Goal: Navigation & Orientation: Find specific page/section

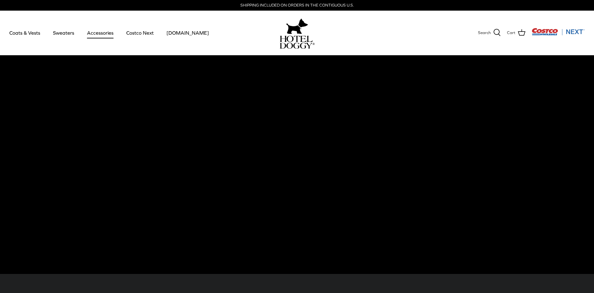
click at [94, 32] on link "Accessories" at bounding box center [100, 32] width 38 height 21
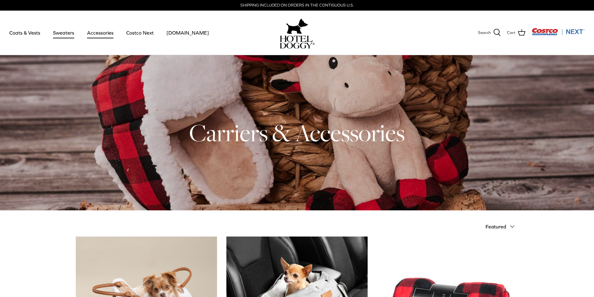
click at [58, 33] on link "Sweaters" at bounding box center [63, 32] width 32 height 21
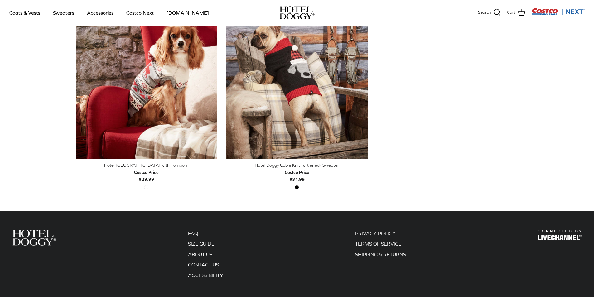
scroll to position [254, 0]
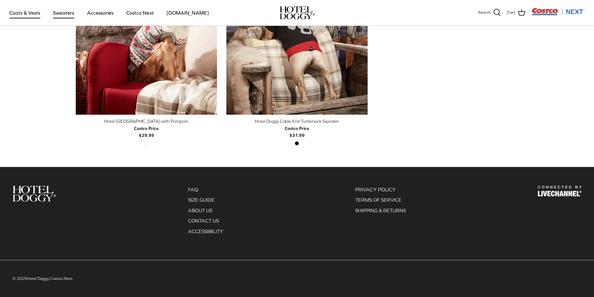
click at [33, 13] on link "Coats & Vests" at bounding box center [25, 12] width 42 height 21
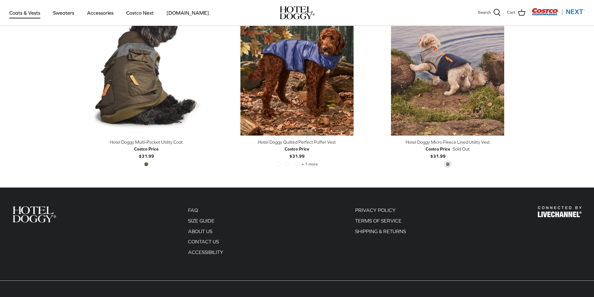
scroll to position [1360, 0]
